Goal: Task Accomplishment & Management: Manage account settings

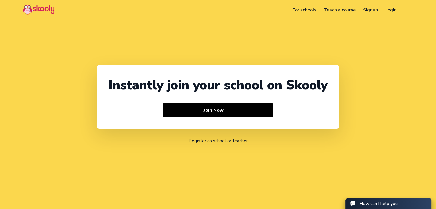
select select "91"
select select "[GEOGRAPHIC_DATA]"
select select "[GEOGRAPHIC_DATA]/[GEOGRAPHIC_DATA]"
click at [390, 11] on link "Login" at bounding box center [390, 9] width 19 height 9
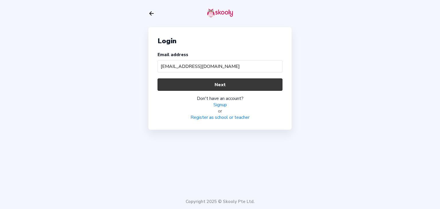
type input "[EMAIL_ADDRESS][DOMAIN_NAME]"
click at [222, 87] on button "Next" at bounding box center [220, 85] width 125 height 12
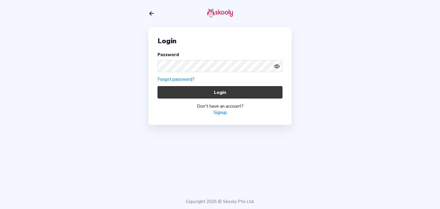
click at [230, 88] on button "Login" at bounding box center [220, 92] width 125 height 12
